Goal: Transaction & Acquisition: Purchase product/service

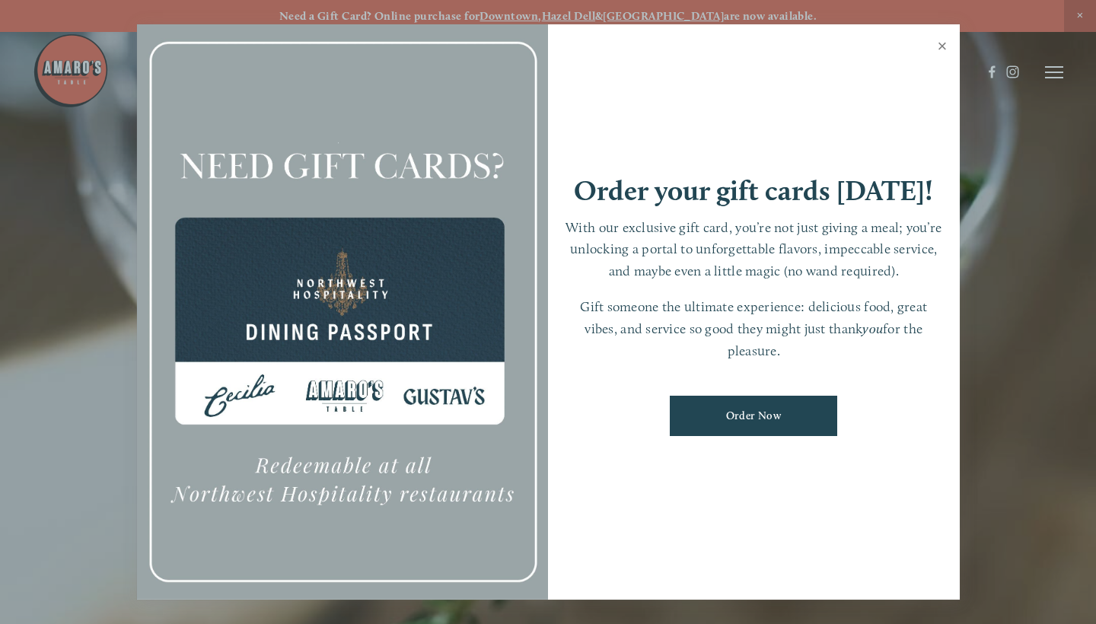
click at [942, 48] on link "Close" at bounding box center [943, 48] width 30 height 43
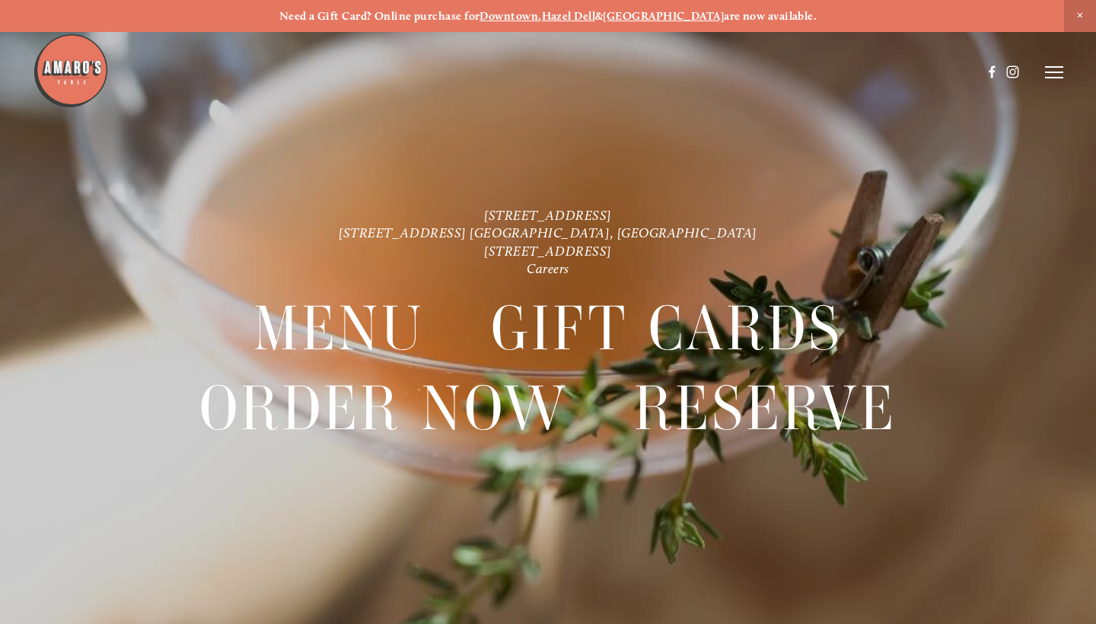
click at [1055, 88] on header "Menu Order Now Visit Gallery 0" at bounding box center [548, 72] width 1031 height 144
click at [1055, 81] on header "Menu Order Now Visit Gallery 0" at bounding box center [548, 72] width 1031 height 144
click at [1055, 78] on line at bounding box center [1054, 78] width 18 height 0
click at [841, 75] on span "Order Now" at bounding box center [833, 71] width 54 height 13
click at [1062, 78] on line at bounding box center [1054, 78] width 18 height 0
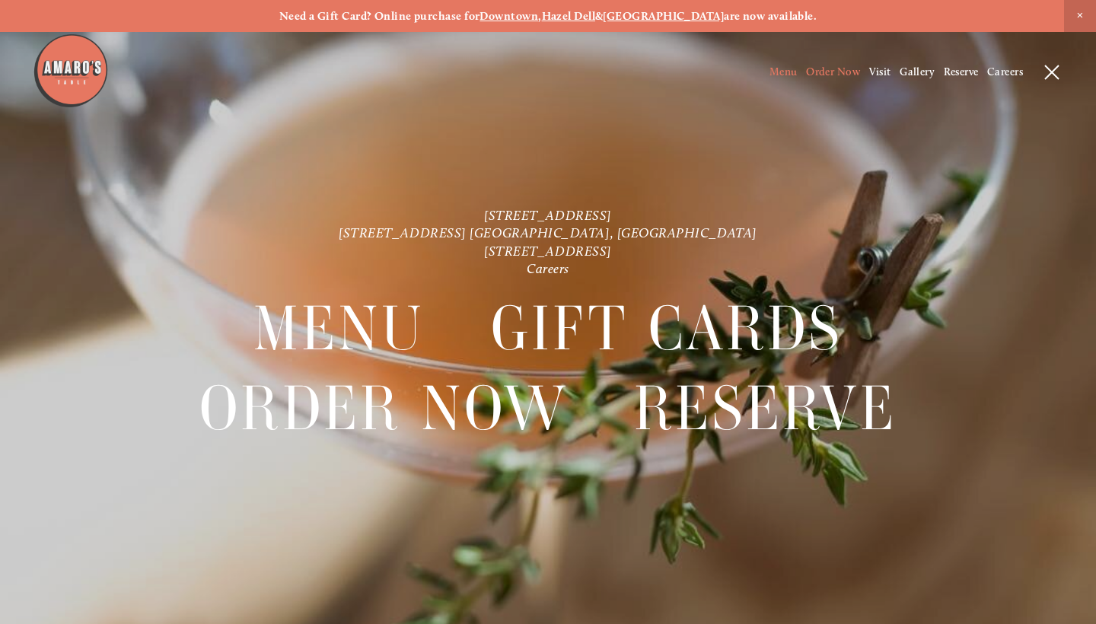
click at [781, 73] on span "Menu" at bounding box center [784, 71] width 28 height 13
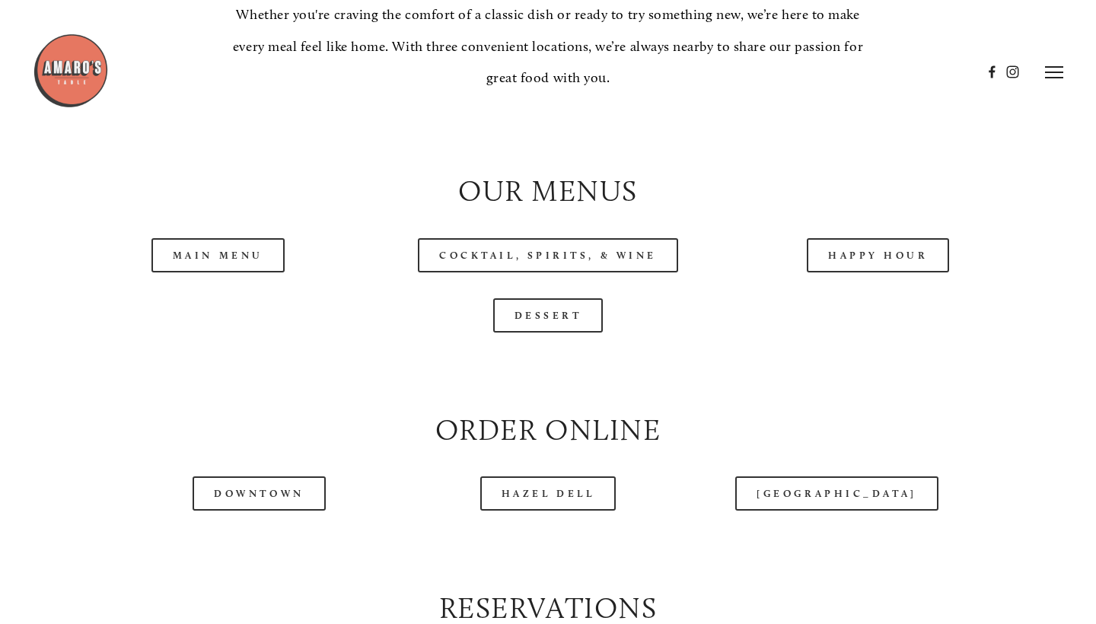
scroll to position [1424, 0]
click at [231, 243] on link "Main Menu" at bounding box center [218, 256] width 133 height 34
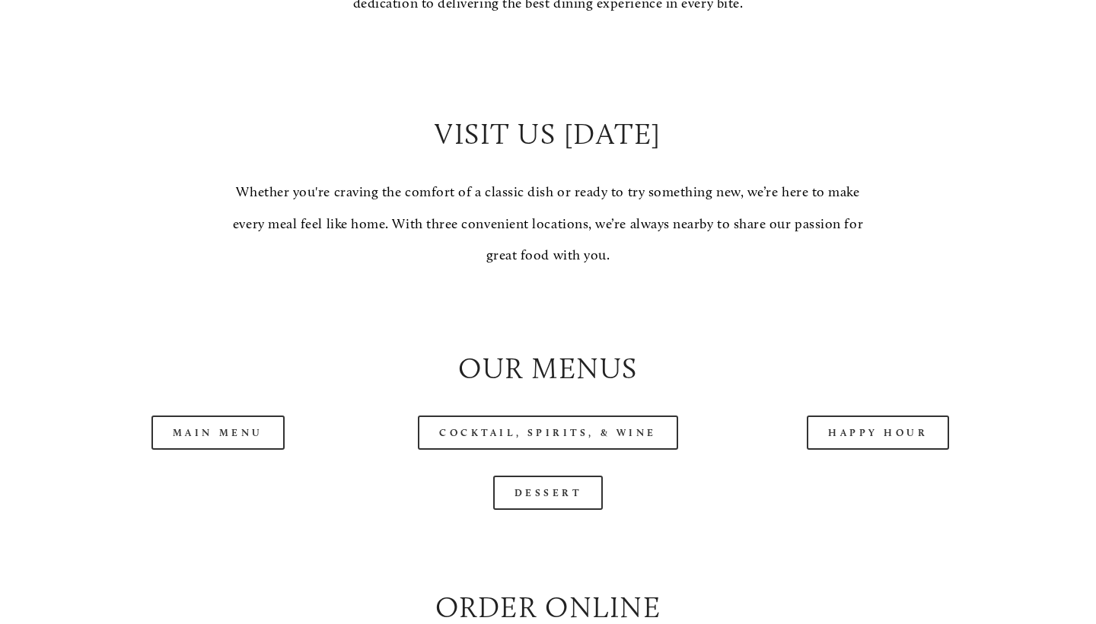
scroll to position [1292, 0]
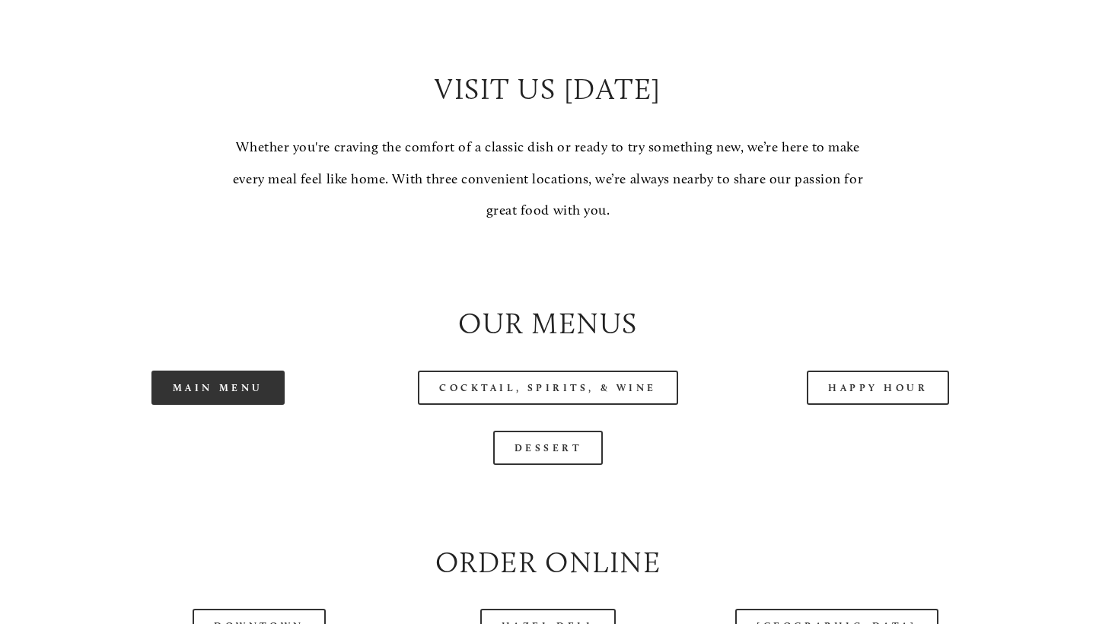
click at [226, 381] on link "Main Menu" at bounding box center [218, 388] width 133 height 34
